Goal: Task Accomplishment & Management: Use online tool/utility

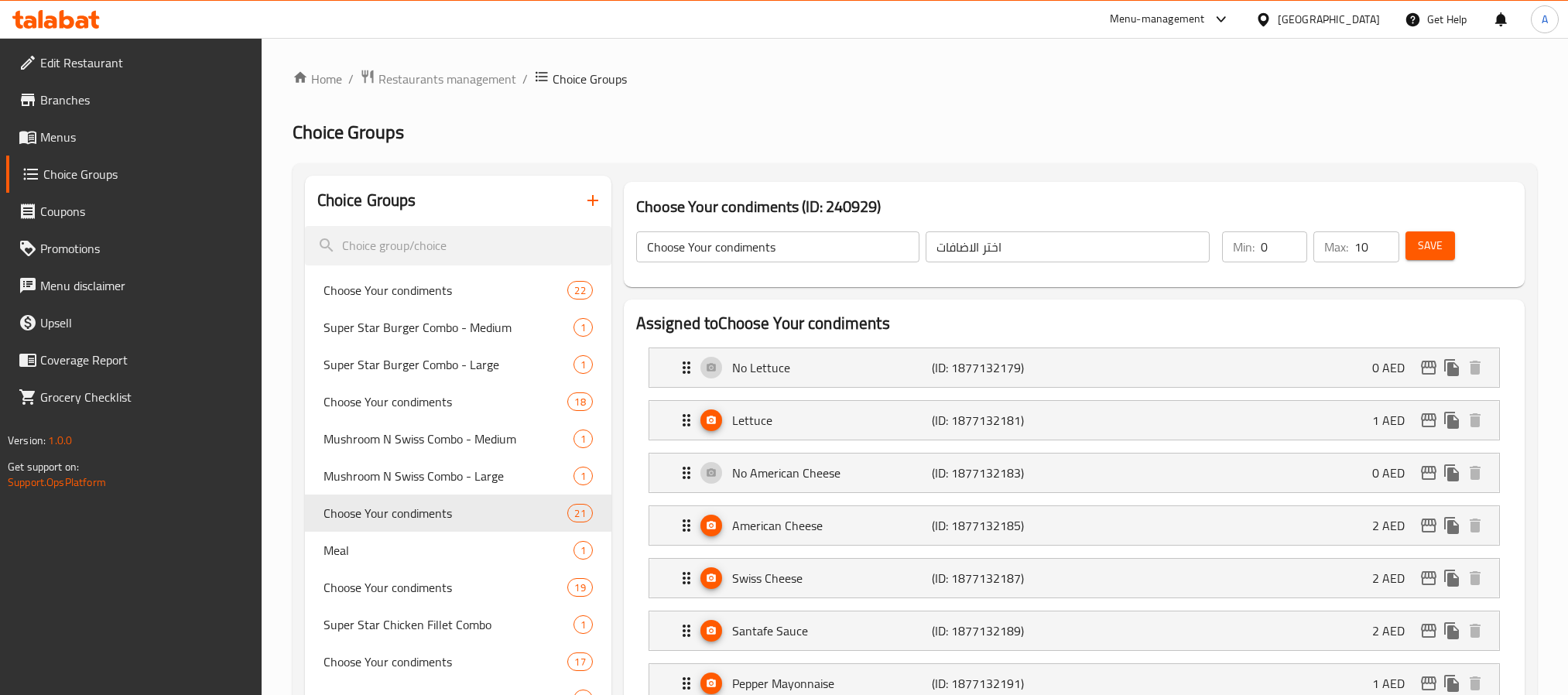
scroll to position [164, 0]
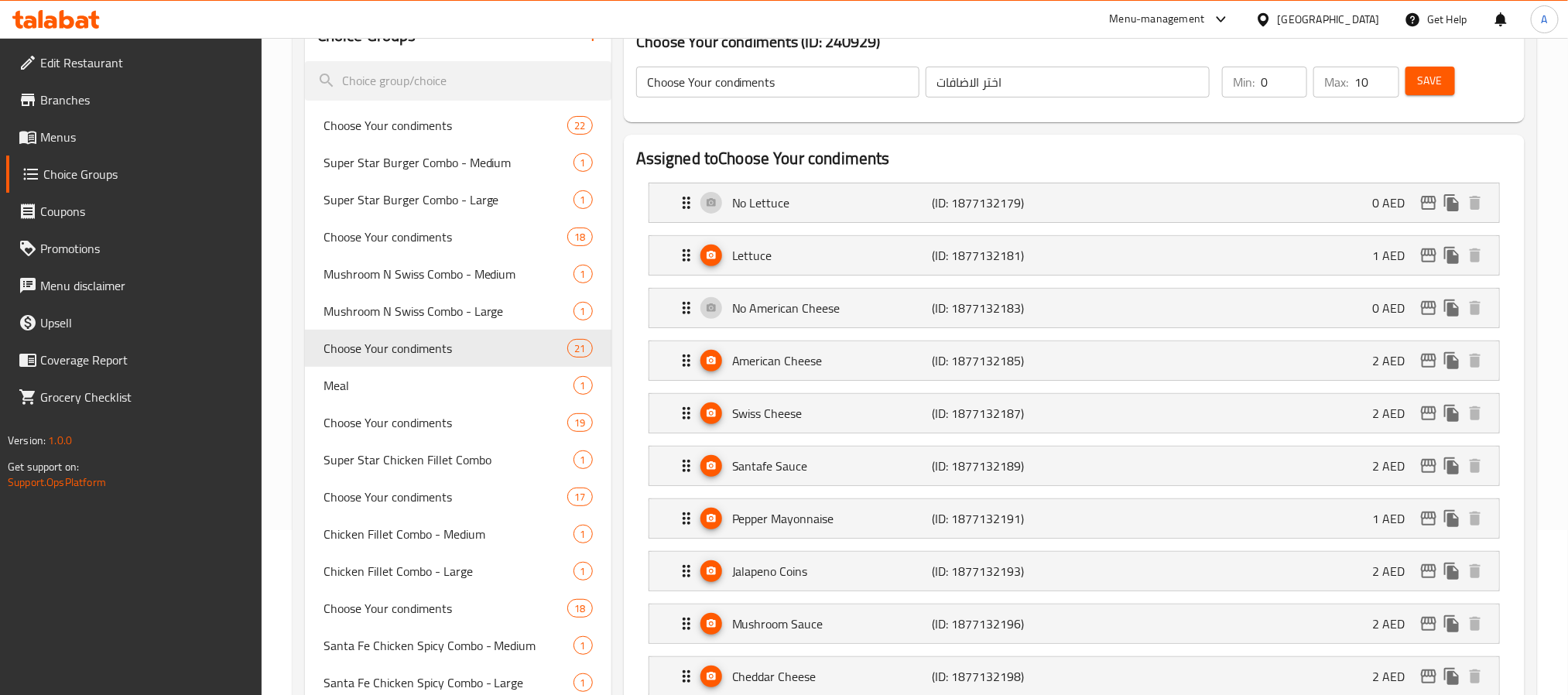
click at [81, 19] on icon at bounding box center [83, 22] width 13 height 13
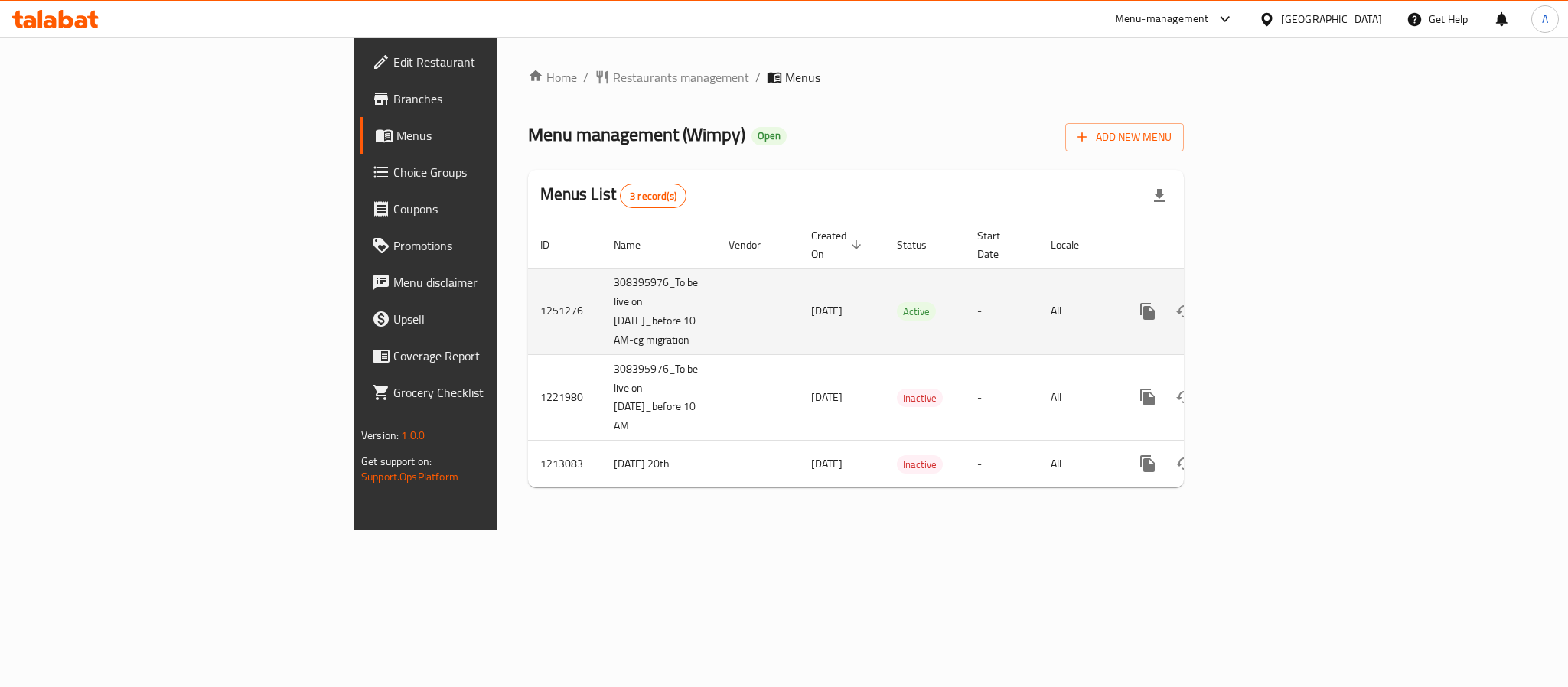
click at [1267, 310] on icon "enhanced table" at bounding box center [1258, 311] width 18 height 18
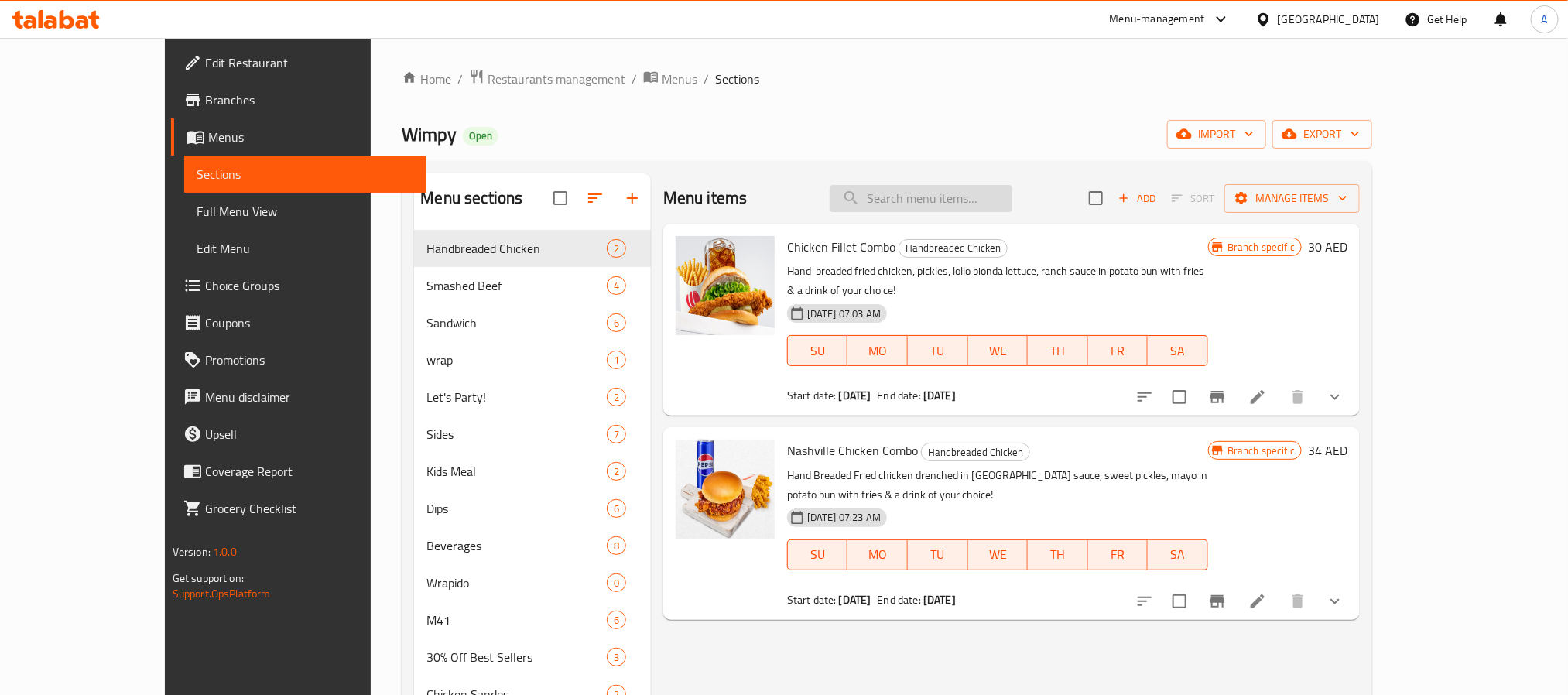
click at [967, 197] on input "search" at bounding box center [920, 198] width 182 height 27
click at [966, 198] on input "search" at bounding box center [920, 198] width 182 height 27
paste input "Pury Wrap"
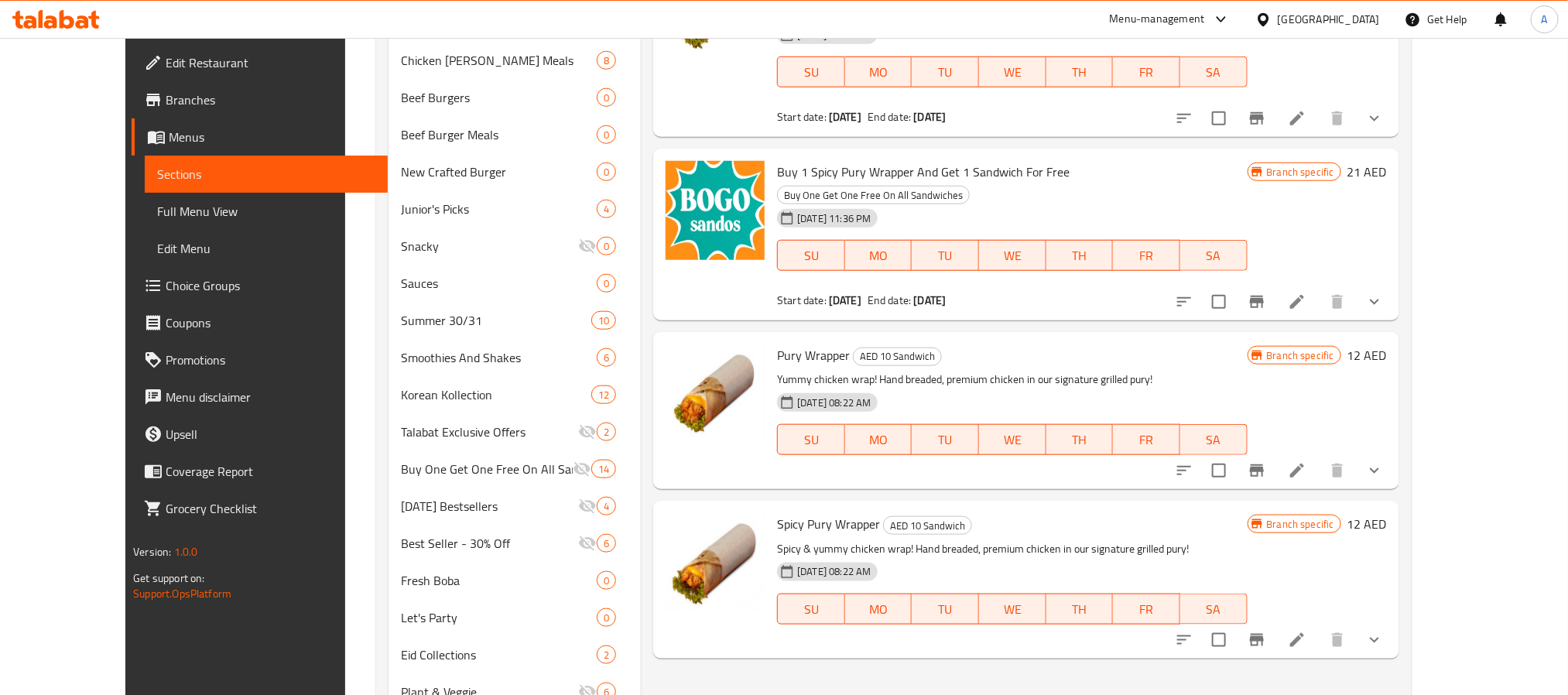
scroll to position [696, 0]
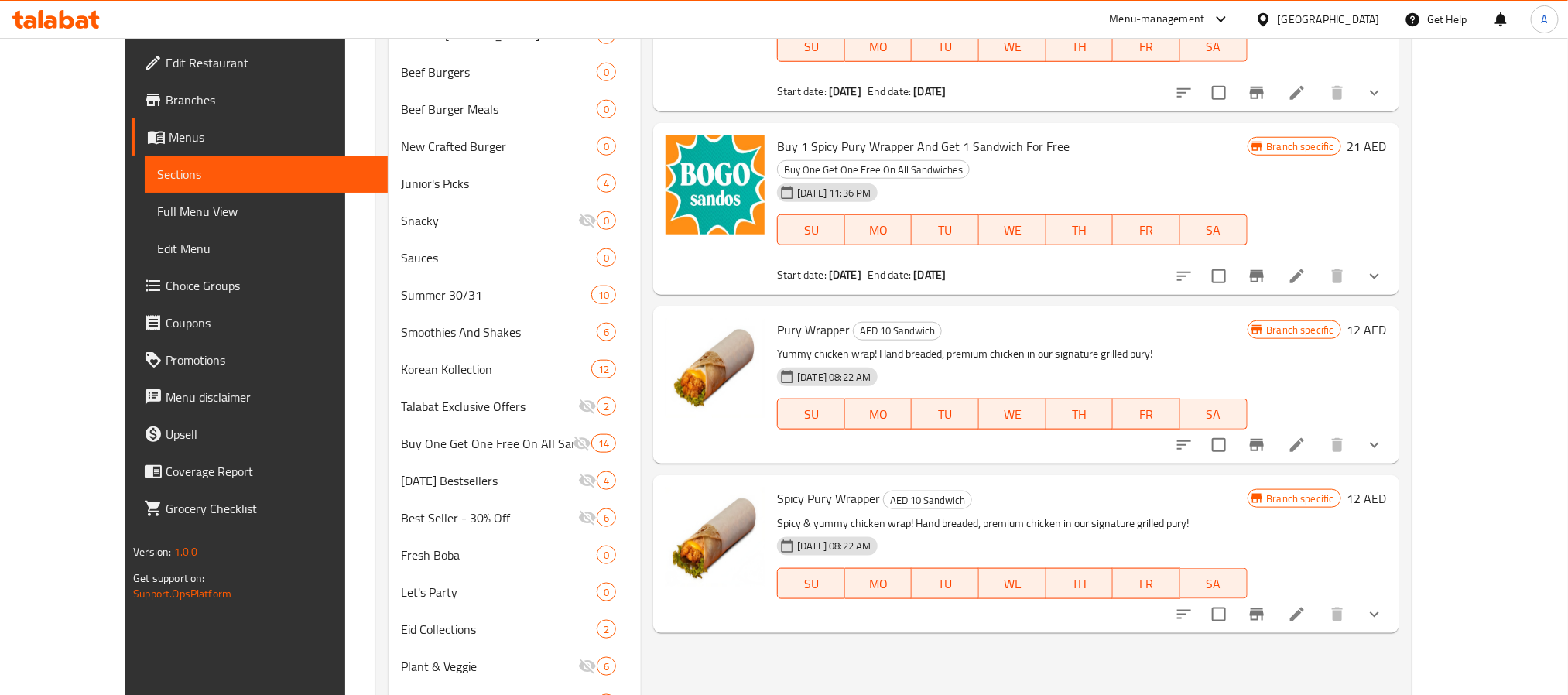
type input "Pury Wrap"
click at [165, 285] on span "Choice Groups" at bounding box center [270, 285] width 209 height 19
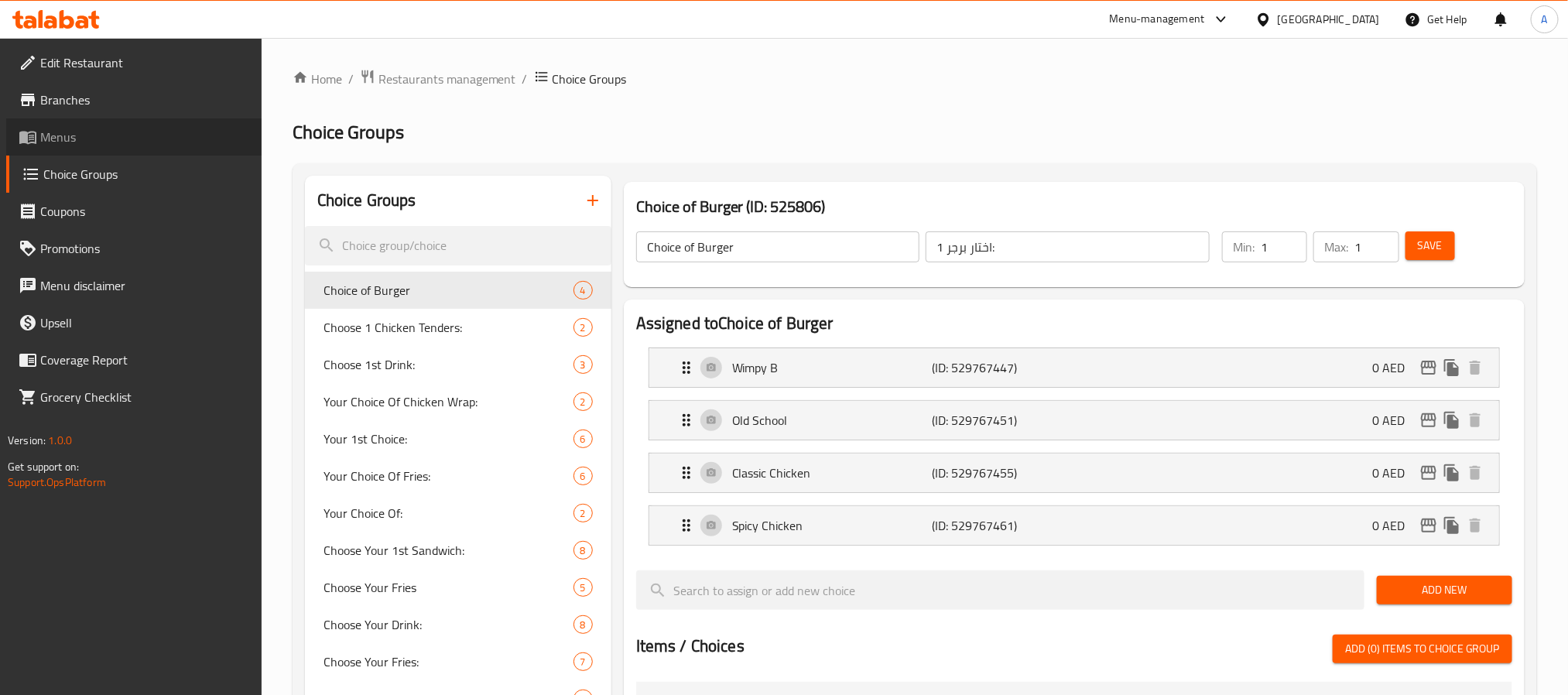
click at [108, 123] on link "Menus" at bounding box center [134, 137] width 256 height 37
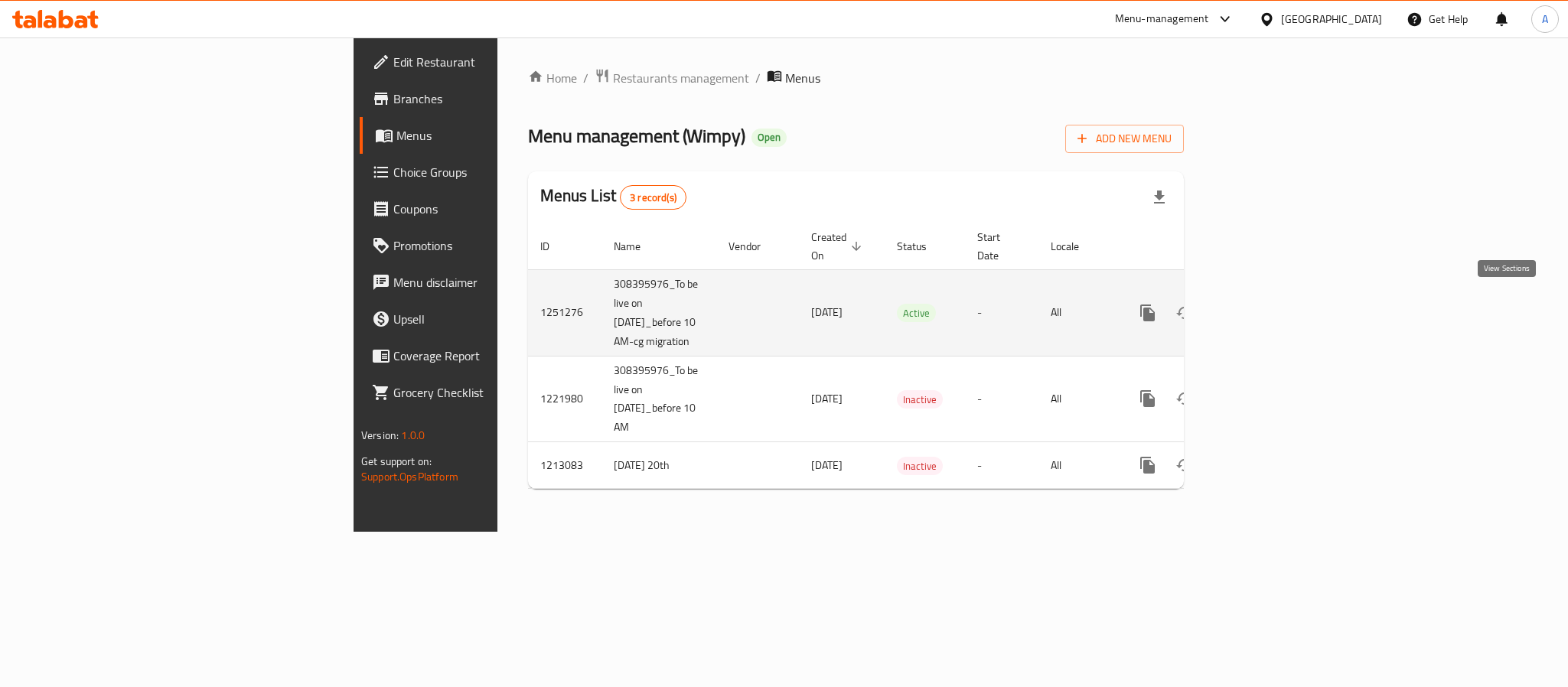
click at [1267, 303] on icon "enhanced table" at bounding box center [1258, 312] width 18 height 18
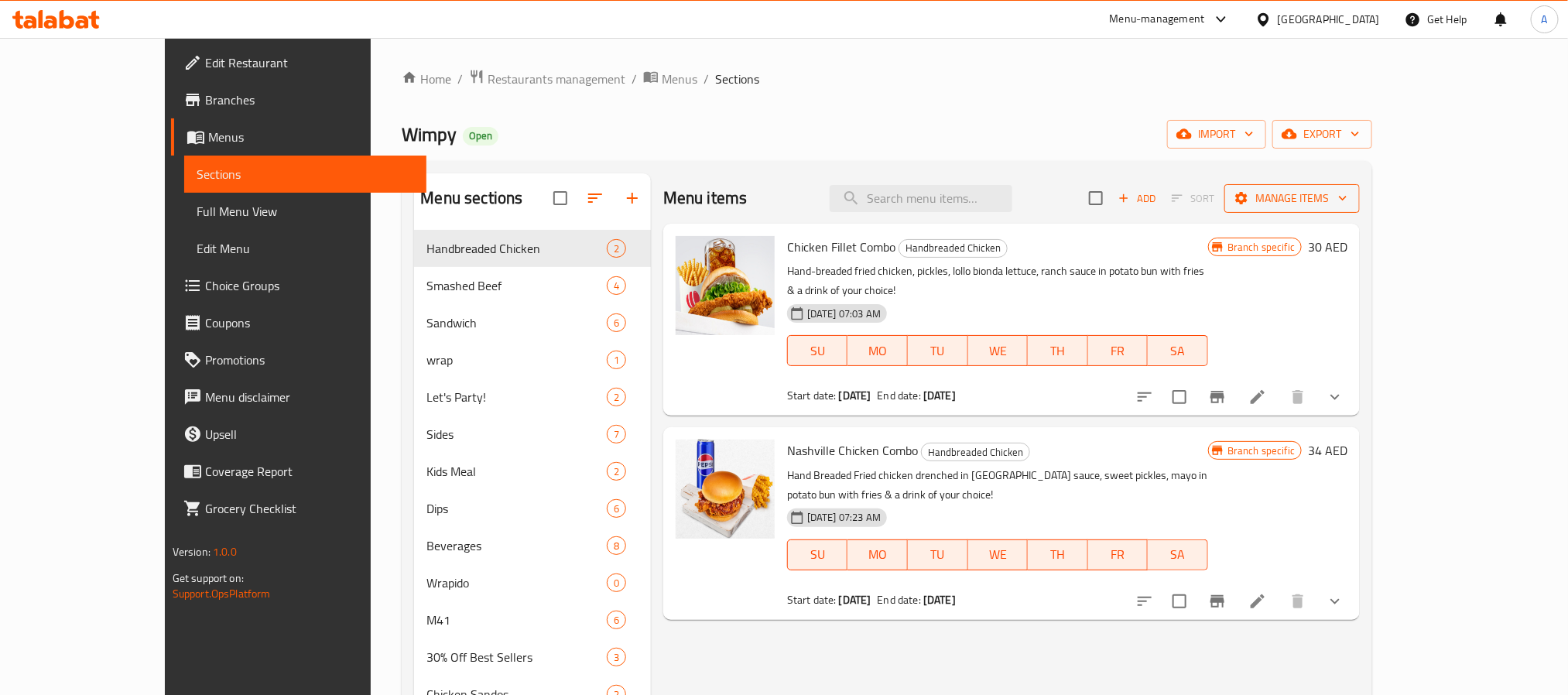
click at [1347, 191] on span "Manage items" at bounding box center [1291, 198] width 111 height 20
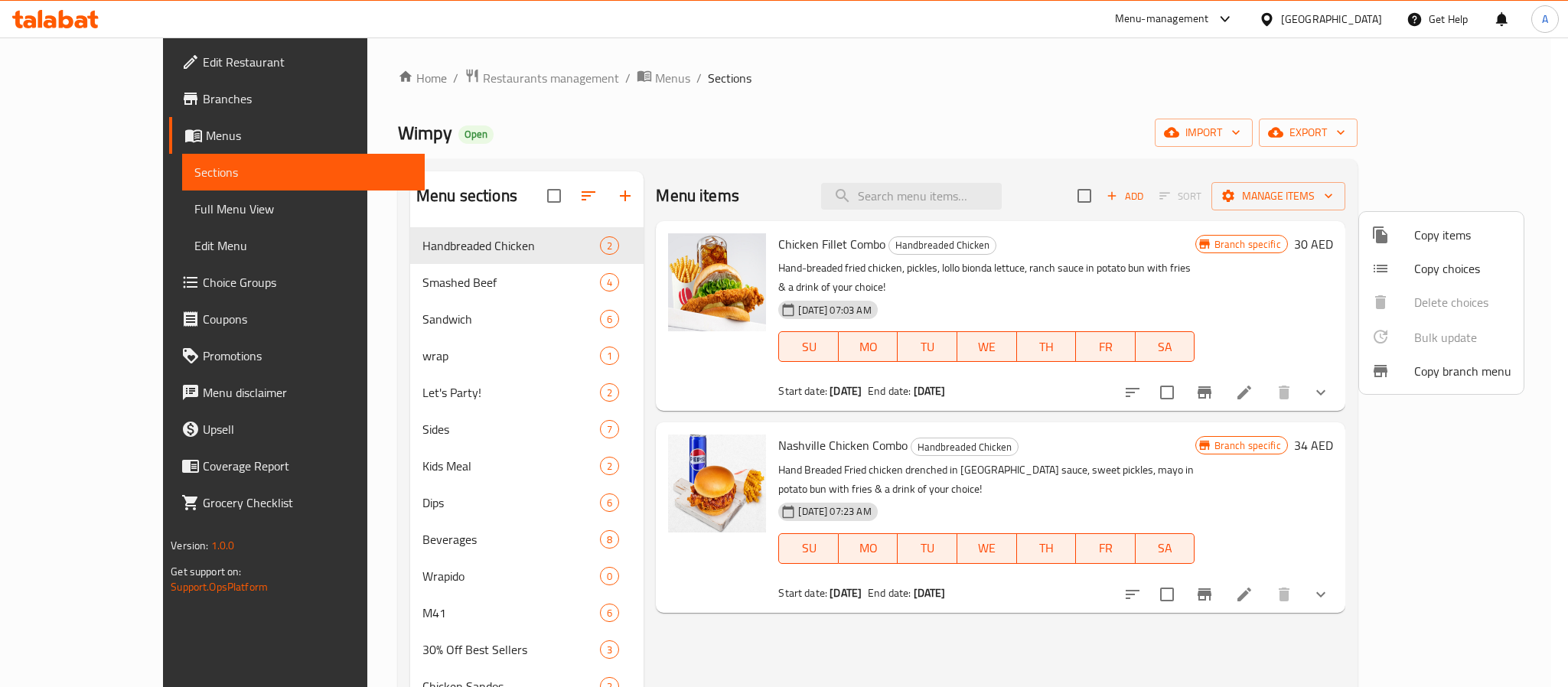
click at [1471, 144] on div at bounding box center [784, 344] width 1568 height 687
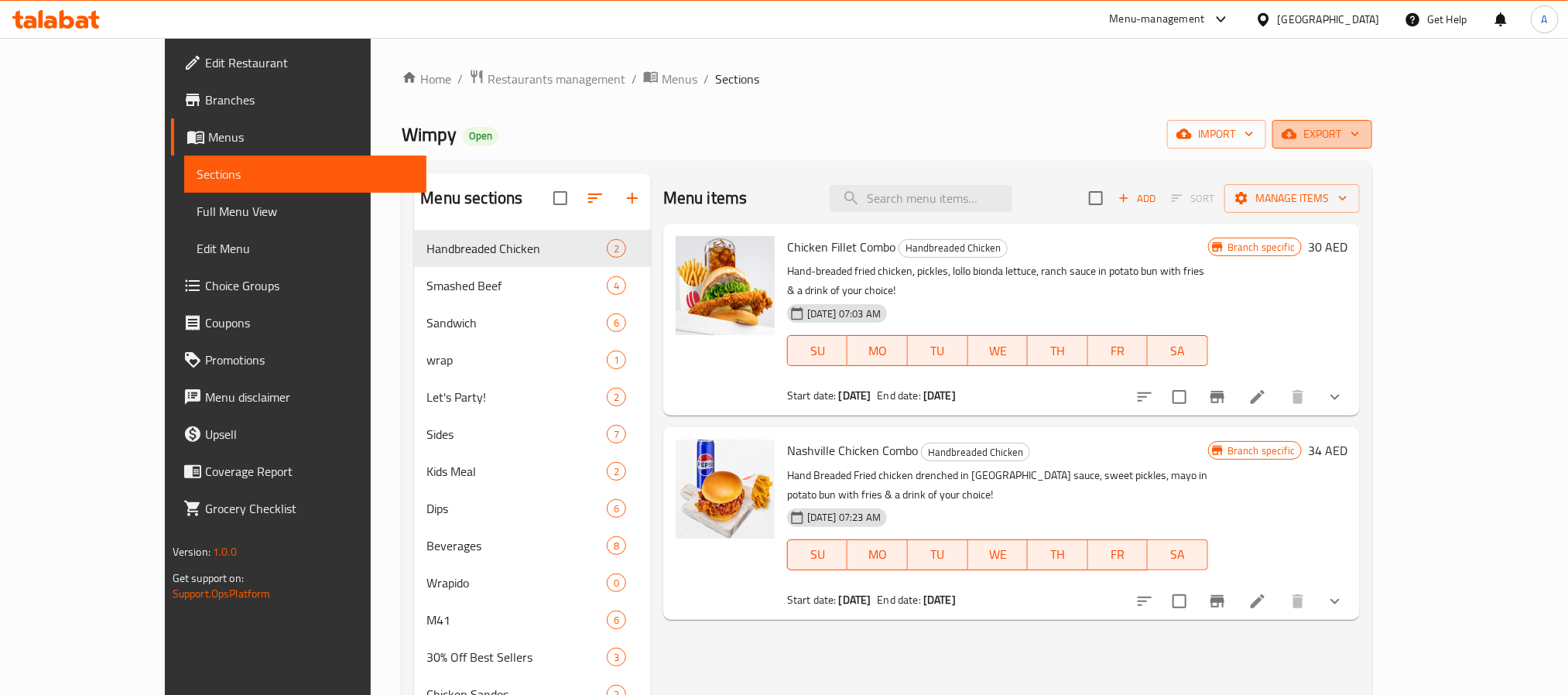
click at [1360, 126] on span "export" at bounding box center [1322, 134] width 75 height 20
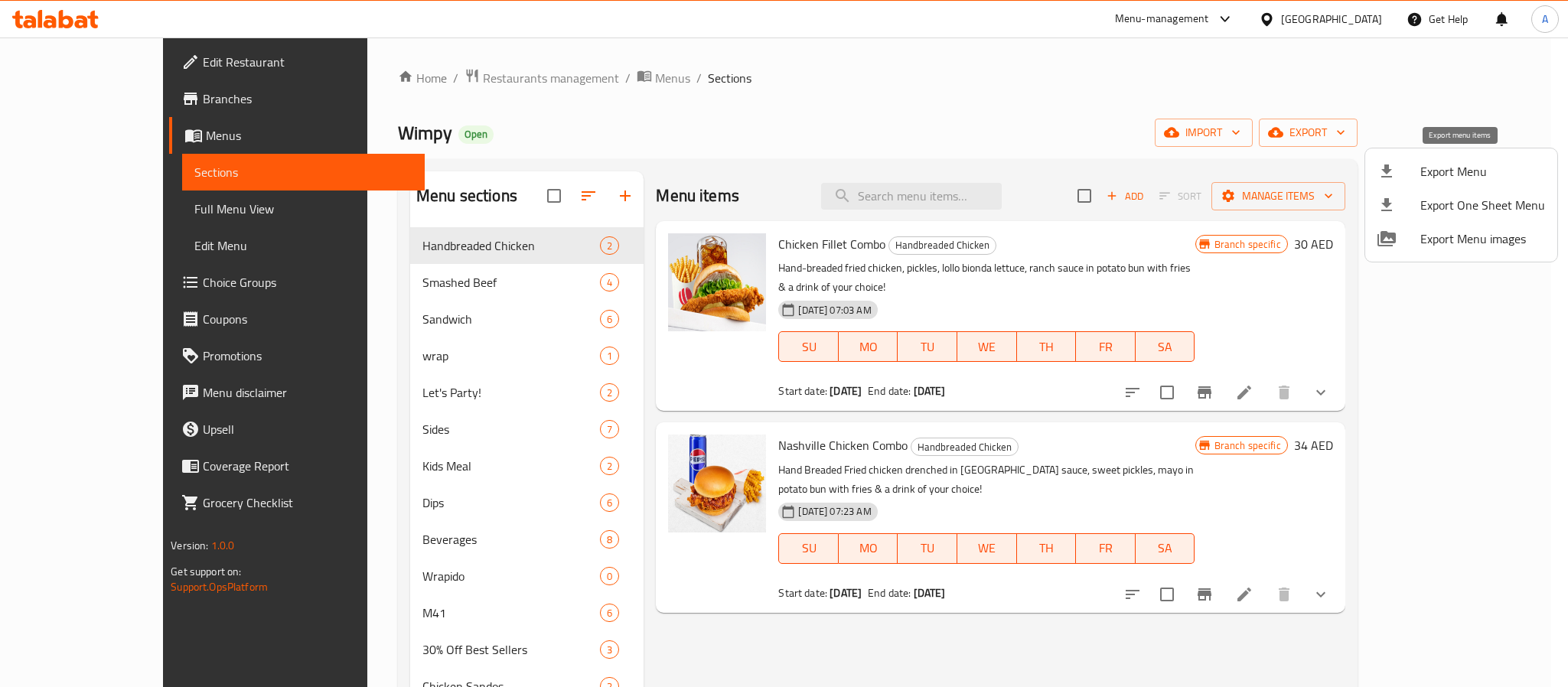
click at [1437, 173] on span "Export Menu" at bounding box center [1483, 171] width 125 height 18
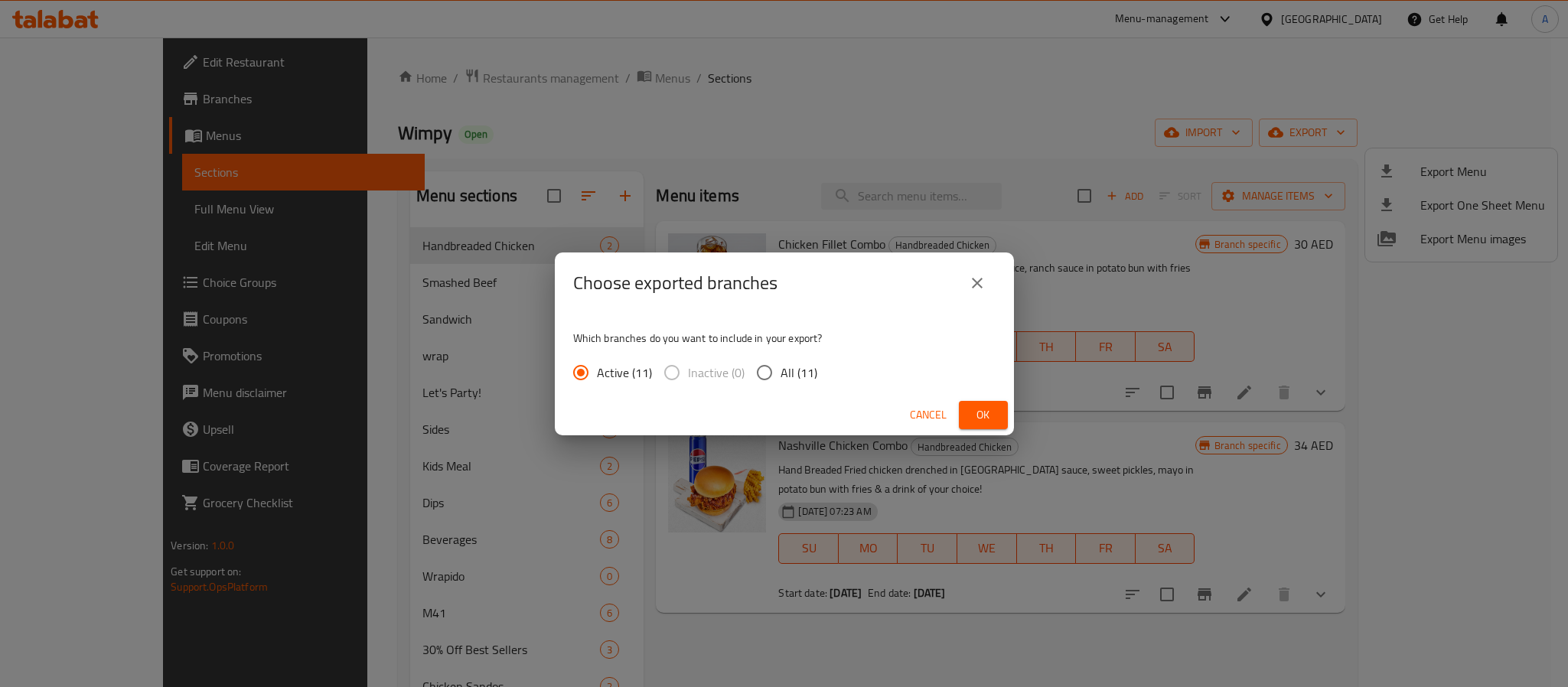
click at [799, 358] on label "All (11)" at bounding box center [782, 372] width 69 height 32
click at [780, 358] on input "All (11)" at bounding box center [764, 372] width 32 height 32
radio input "true"
click at [984, 438] on div "Choose exported branches Which branches do you want to include in your export? …" at bounding box center [784, 344] width 1568 height 687
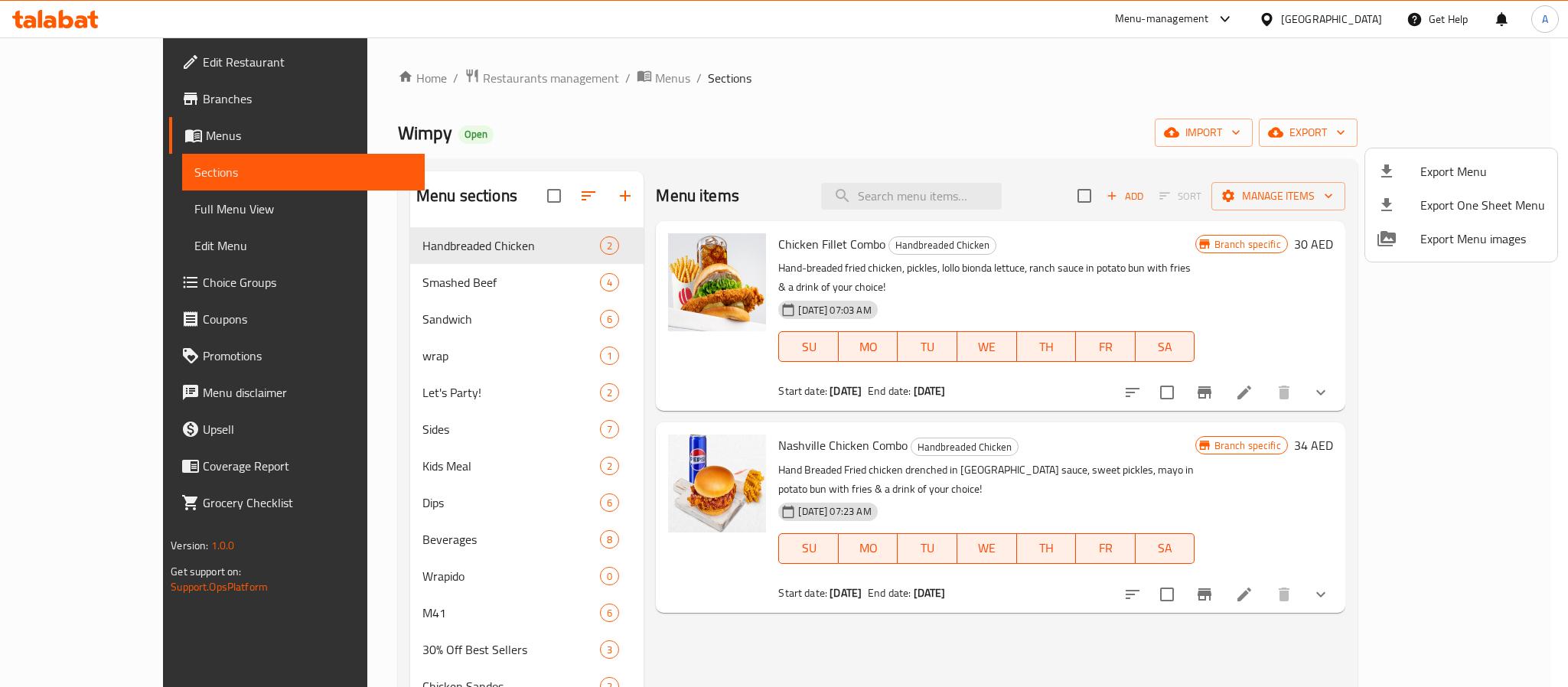
click at [1465, 172] on span "Export Menu" at bounding box center [1483, 171] width 125 height 18
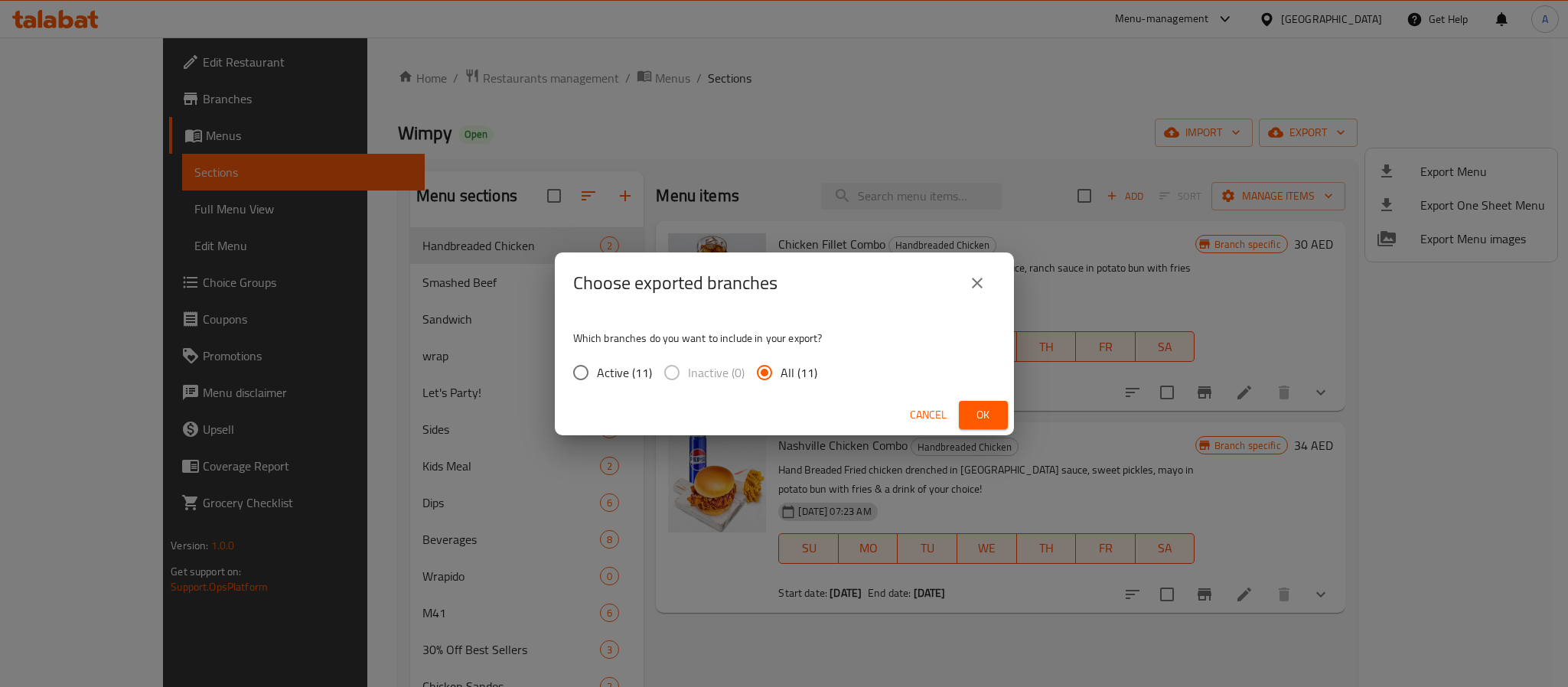
click at [984, 416] on span "Ok" at bounding box center [983, 414] width 25 height 19
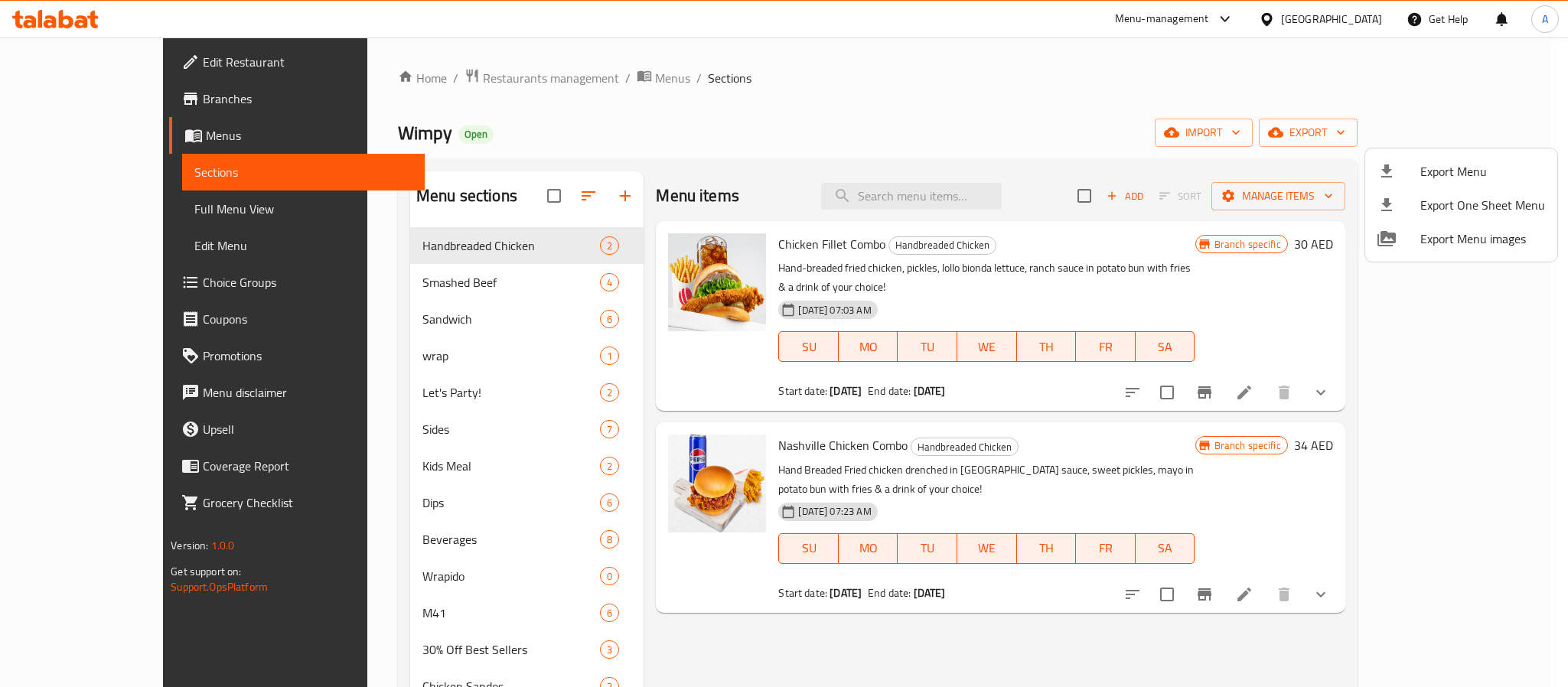
click at [101, 92] on div at bounding box center [784, 344] width 1568 height 687
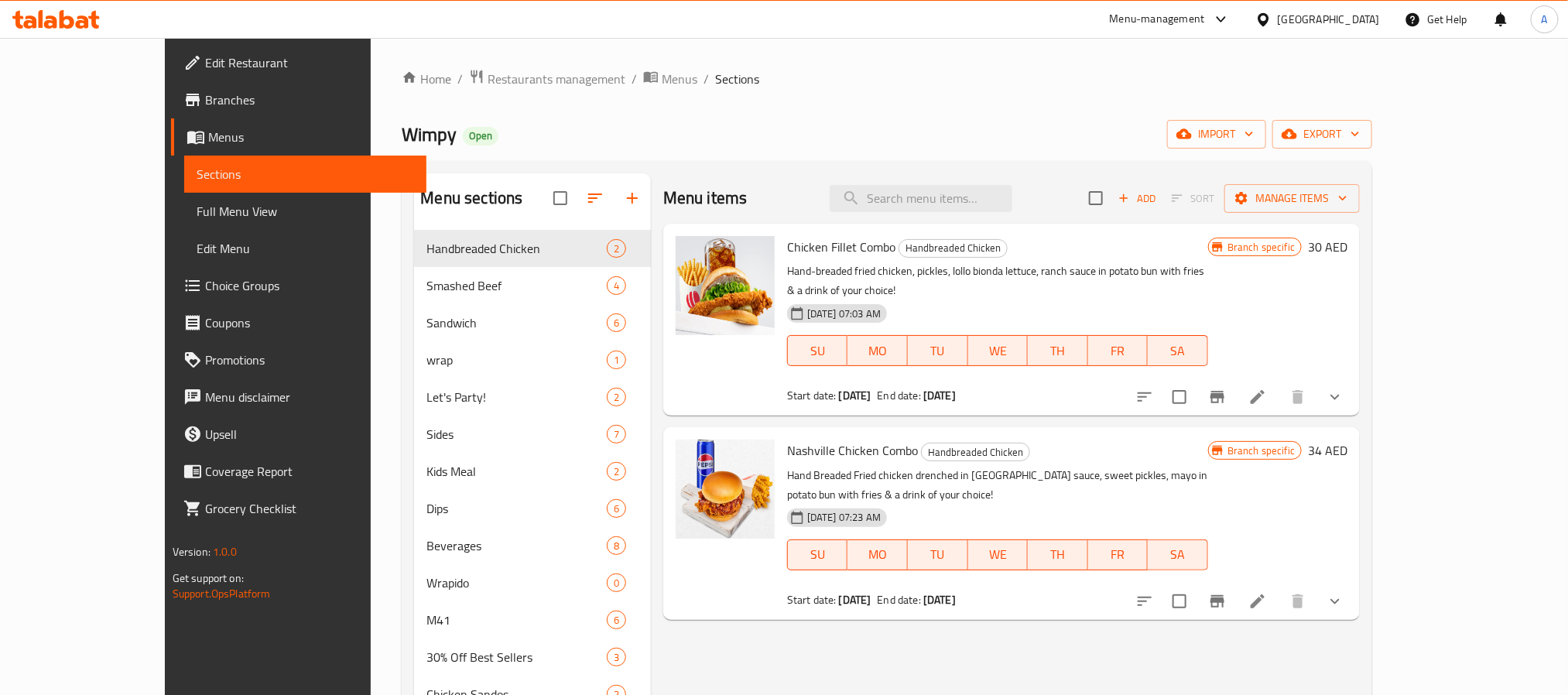
click at [205, 93] on span "Branches" at bounding box center [310, 99] width 209 height 19
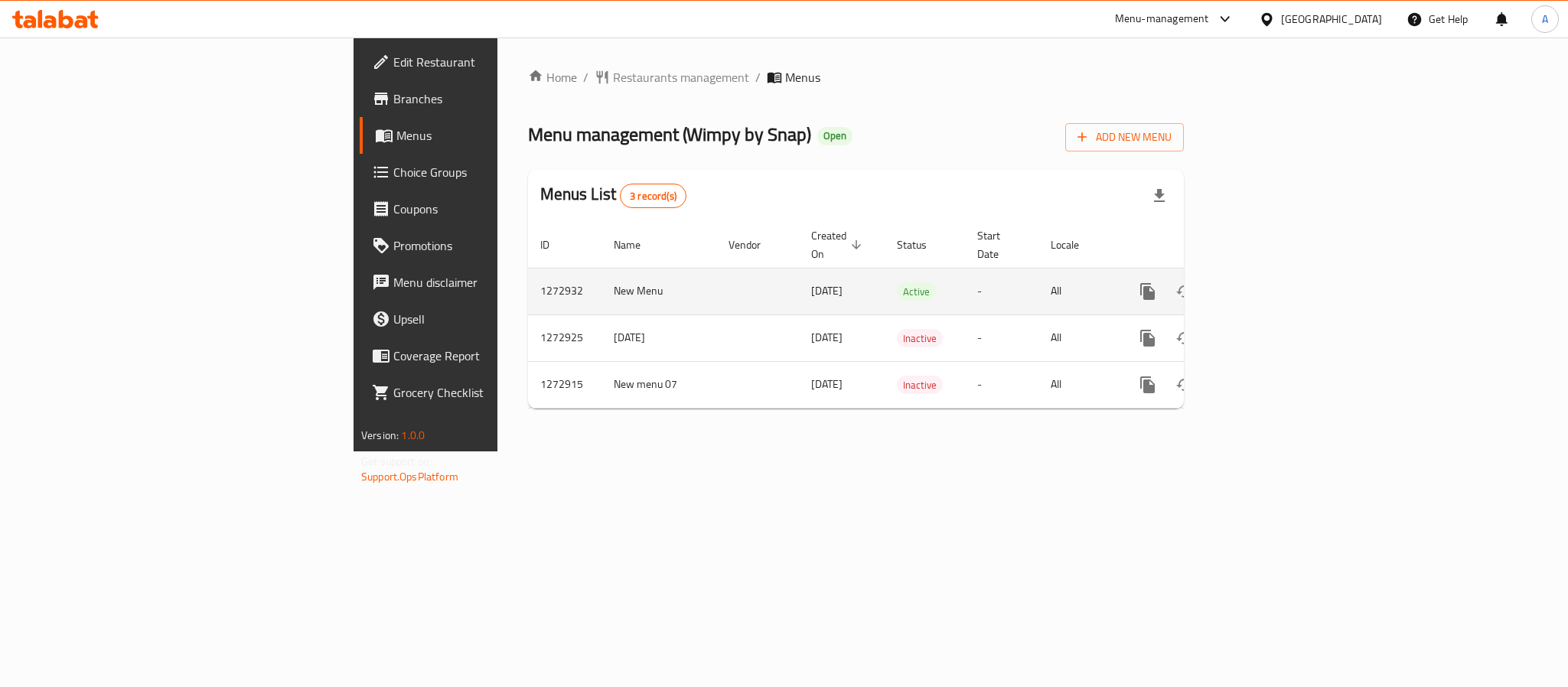
click at [1277, 280] on link "enhanced table" at bounding box center [1258, 291] width 37 height 37
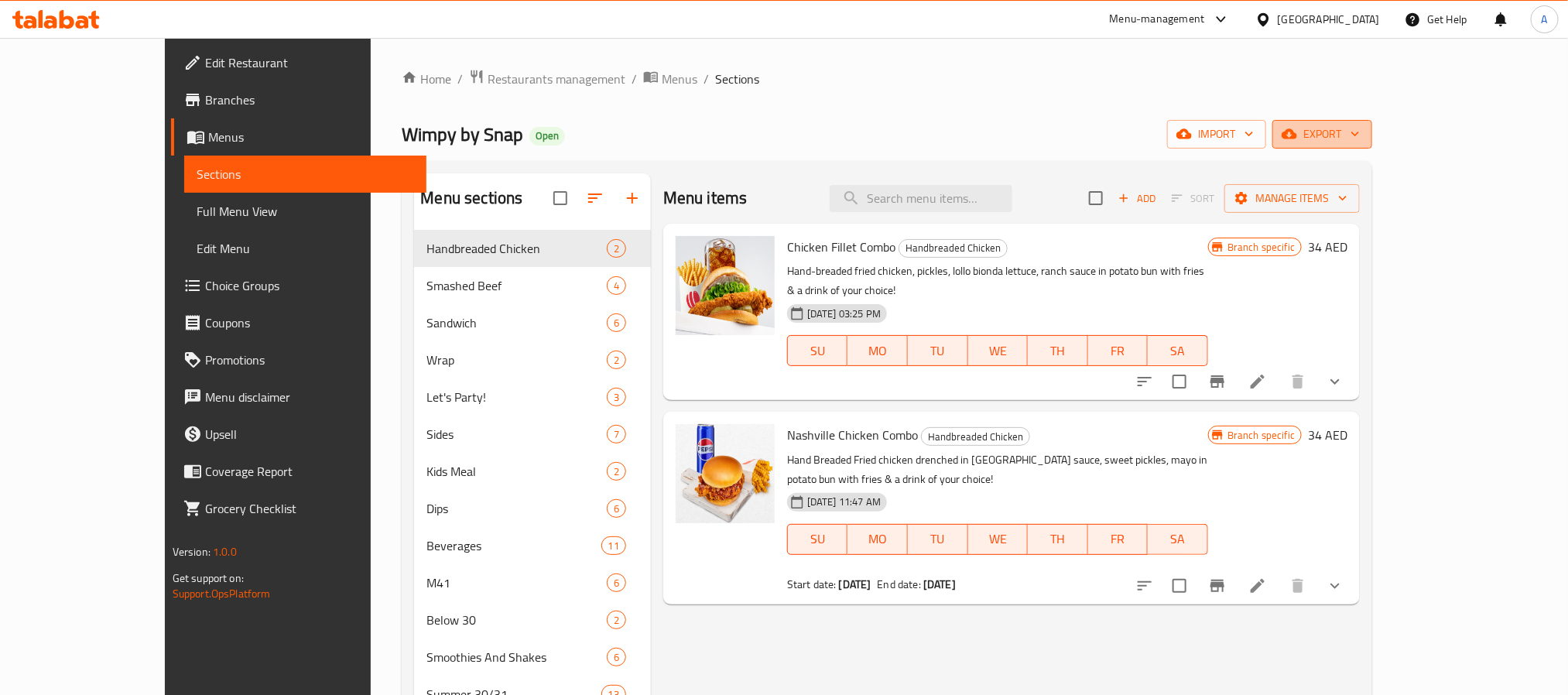
click at [1297, 126] on icon "button" at bounding box center [1289, 134] width 16 height 16
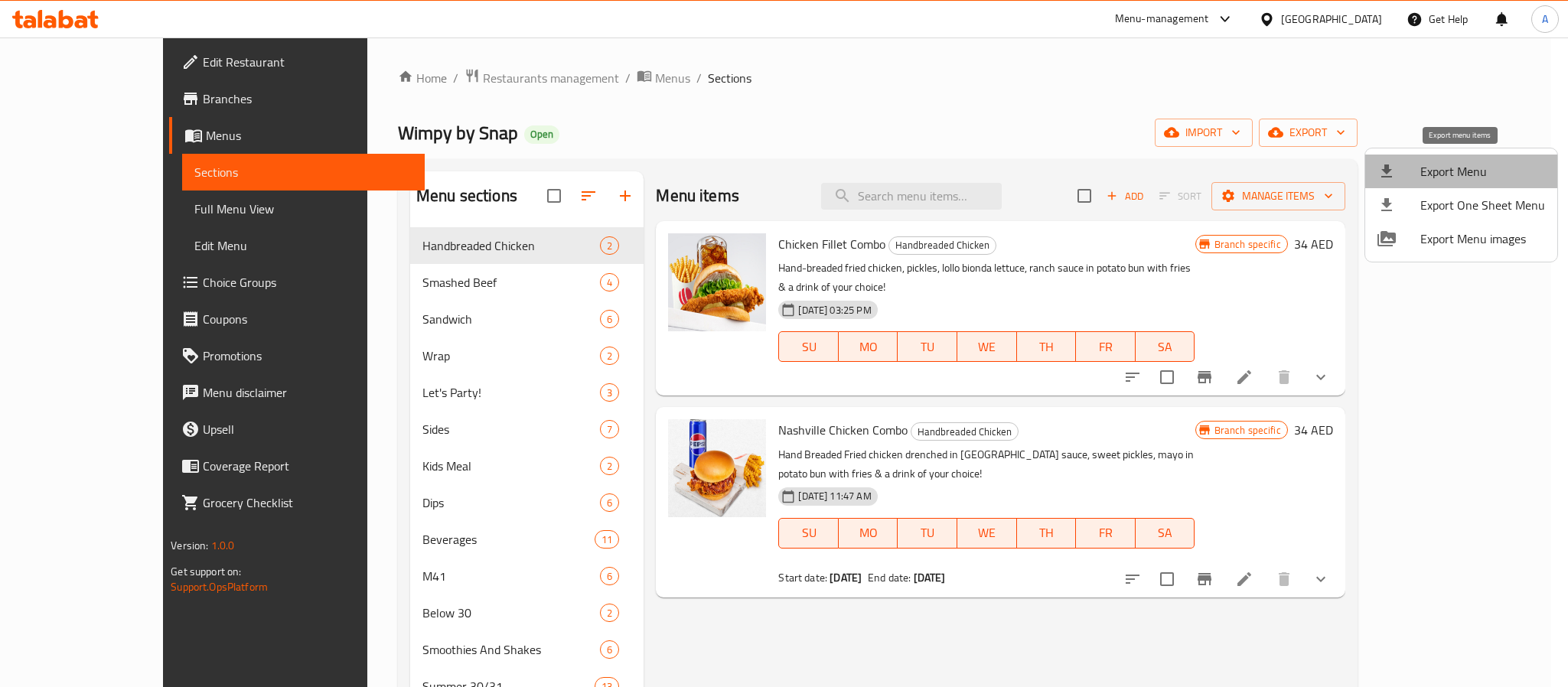
click at [1468, 159] on li "Export Menu" at bounding box center [1460, 171] width 192 height 34
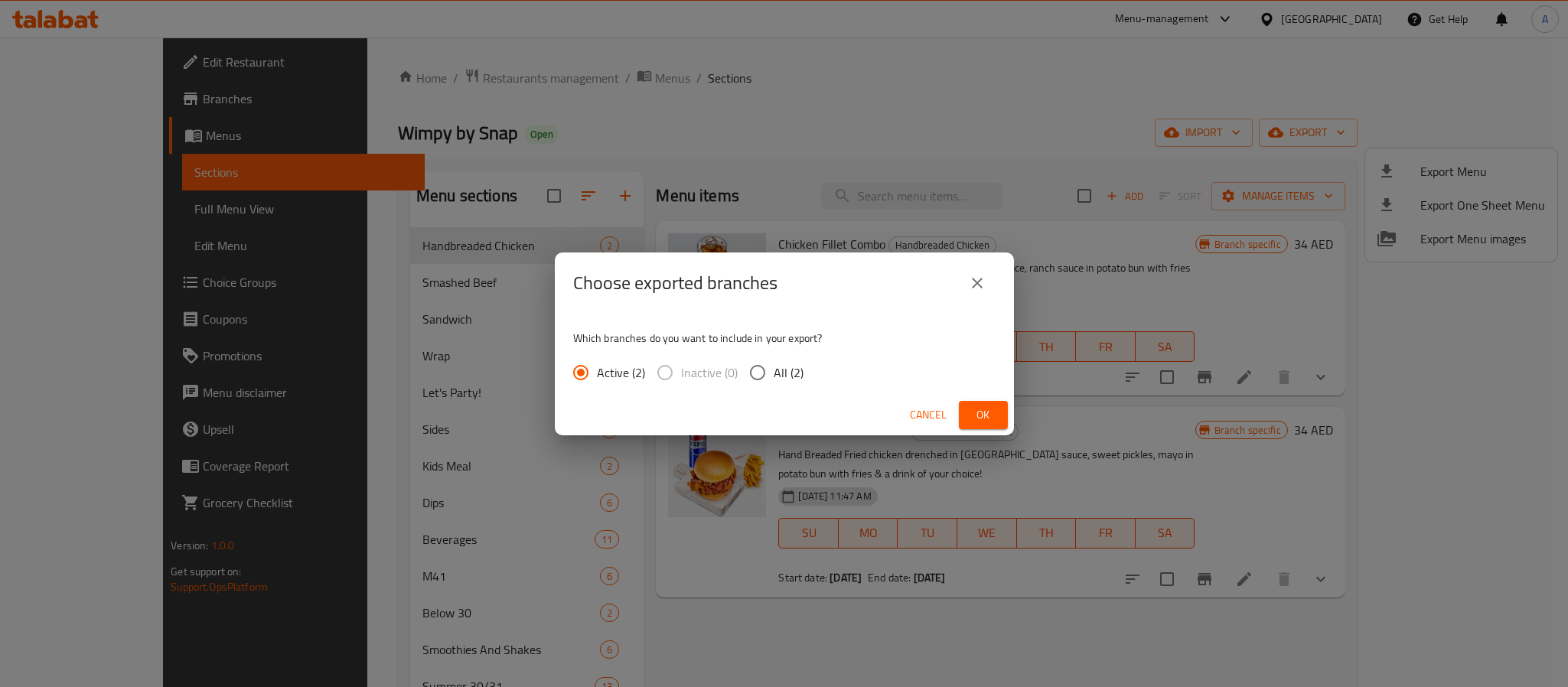
click at [781, 372] on span "All (2)" at bounding box center [789, 372] width 29 height 18
click at [774, 372] on input "All (2)" at bounding box center [757, 372] width 32 height 32
radio input "true"
click at [987, 413] on span "Ok" at bounding box center [983, 414] width 25 height 19
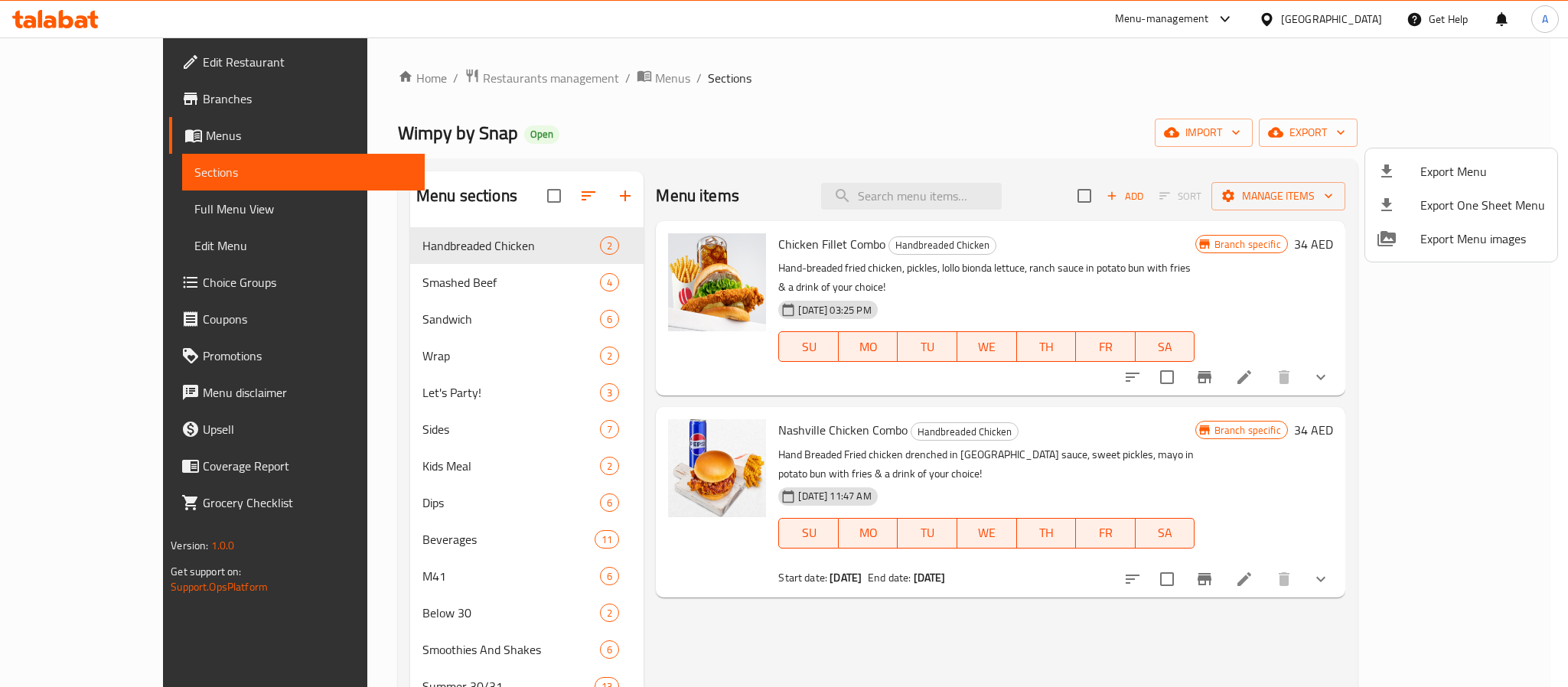
click at [76, 108] on div at bounding box center [784, 344] width 1568 height 687
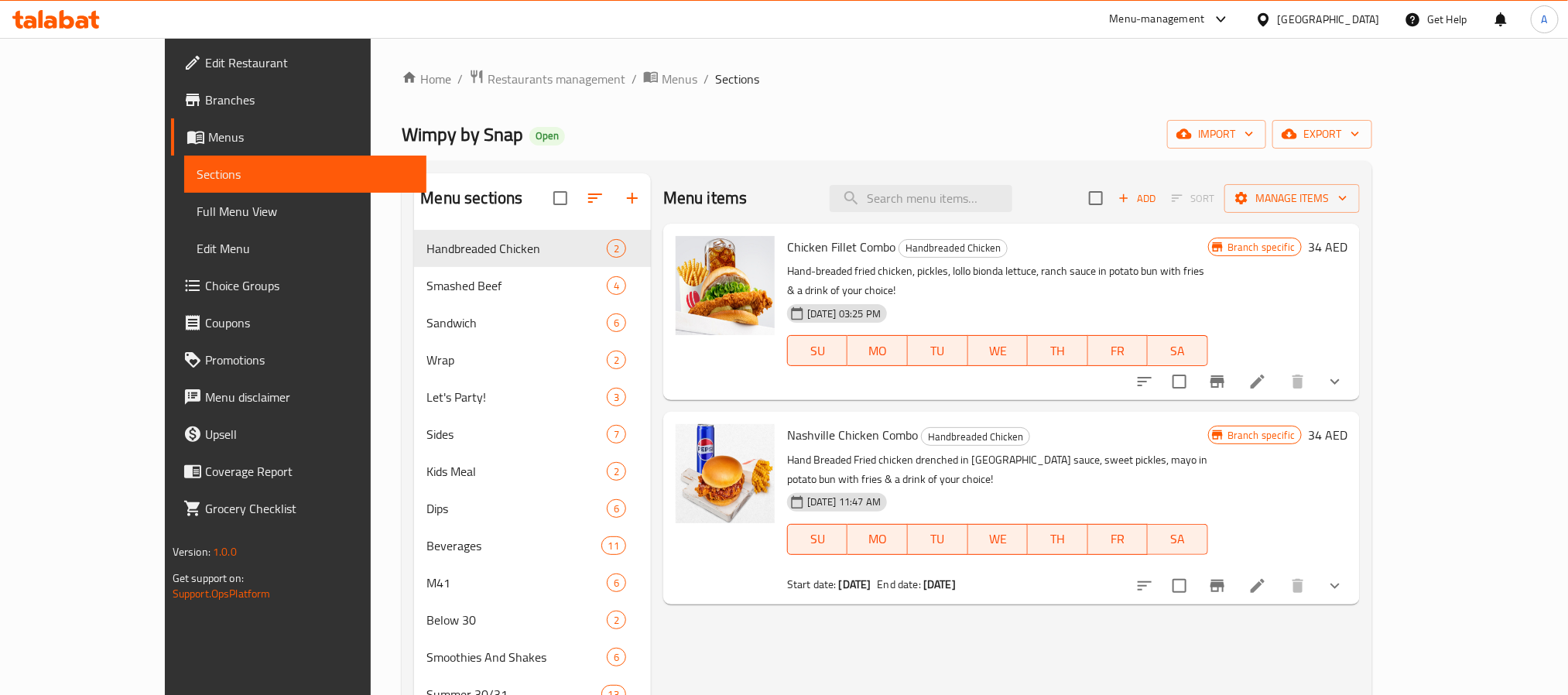
click at [205, 109] on span "Branches" at bounding box center [310, 99] width 209 height 19
